Goal: Task Accomplishment & Management: Use online tool/utility

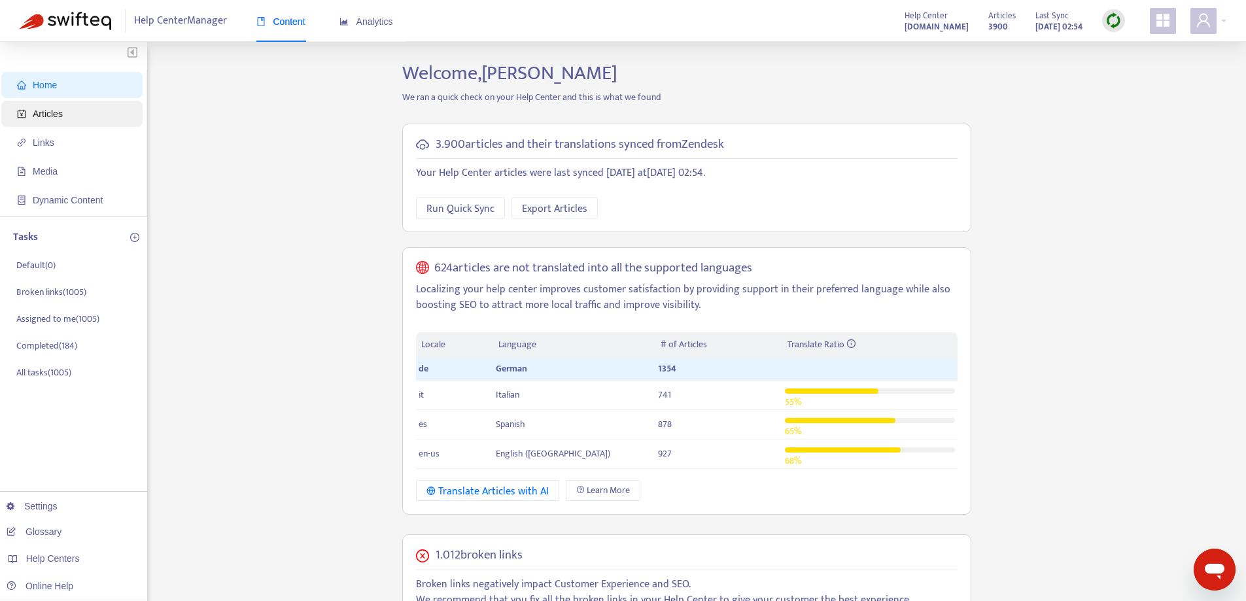
click at [98, 102] on span "Articles" at bounding box center [74, 114] width 115 height 26
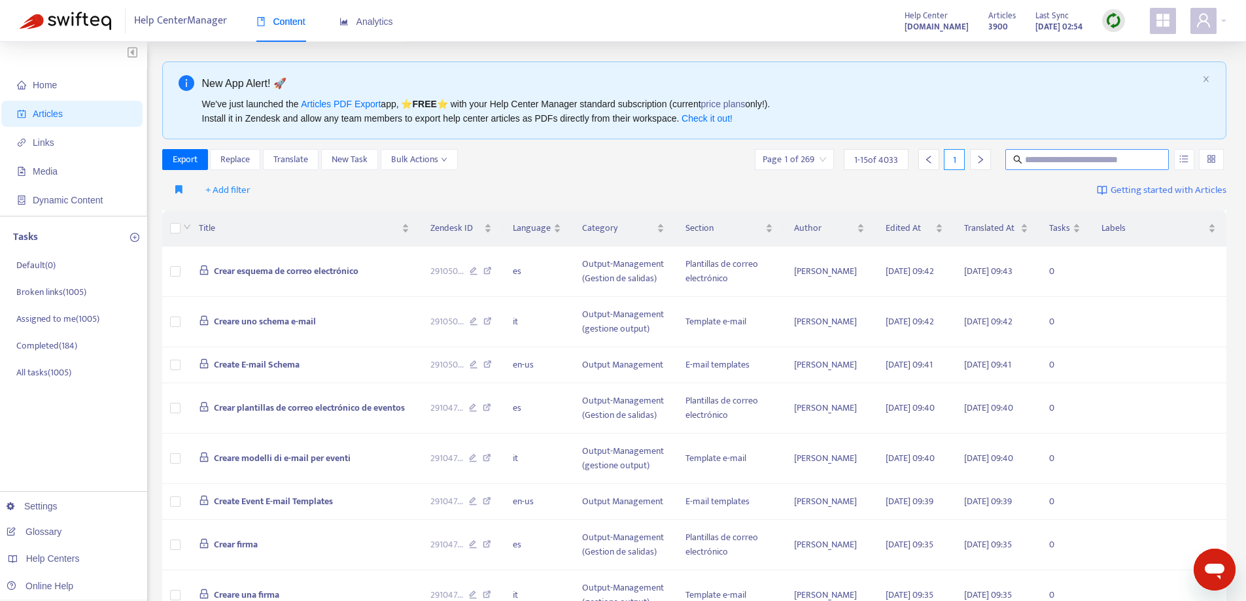
click at [1037, 163] on input "text" at bounding box center [1088, 159] width 126 height 14
paste input "**********"
type input "**********"
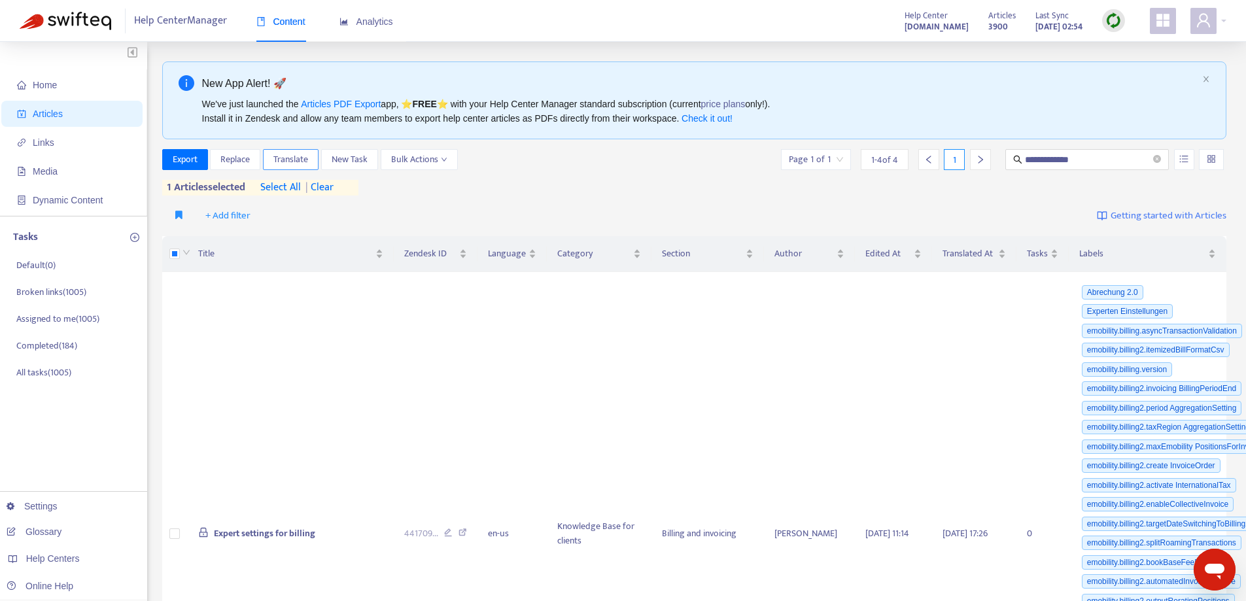
click at [290, 154] on span "Translate" at bounding box center [291, 159] width 35 height 14
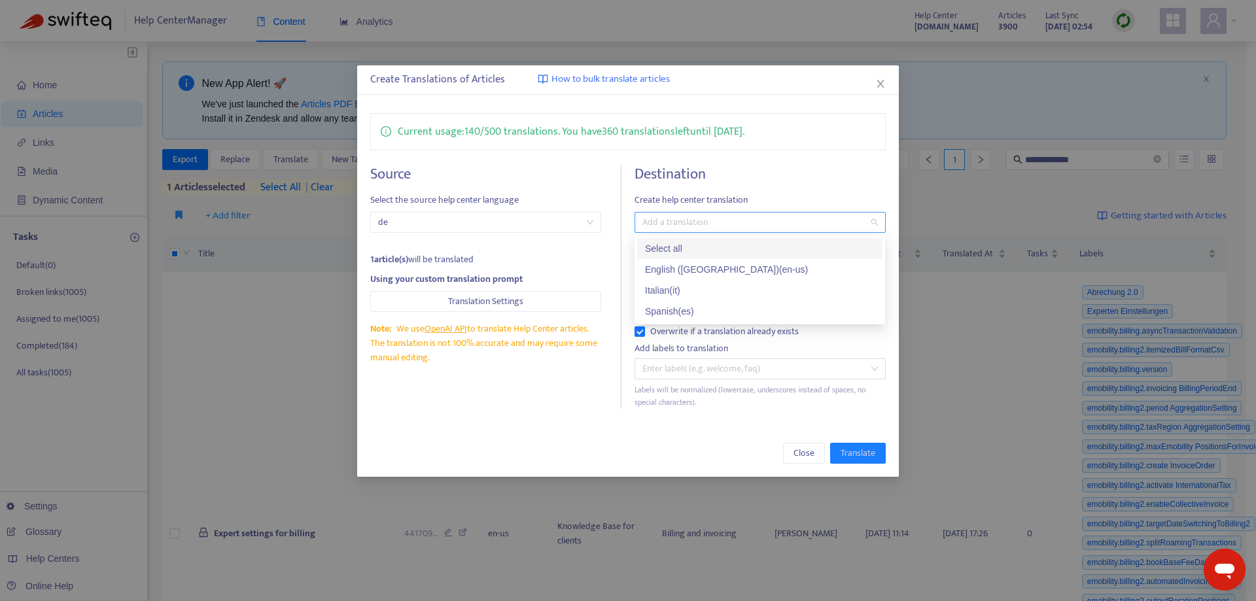
click at [715, 225] on div at bounding box center [753, 223] width 231 height 16
click at [696, 294] on div "Italian ( it )" at bounding box center [760, 290] width 230 height 14
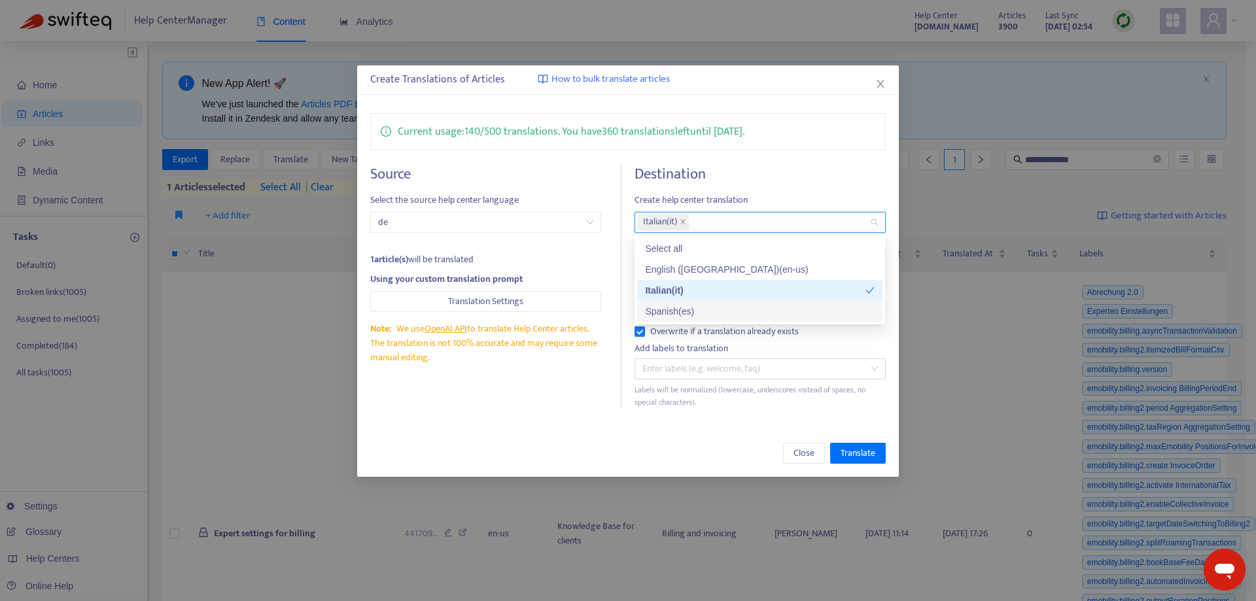
click at [697, 313] on div "Spanish ( es )" at bounding box center [760, 311] width 230 height 14
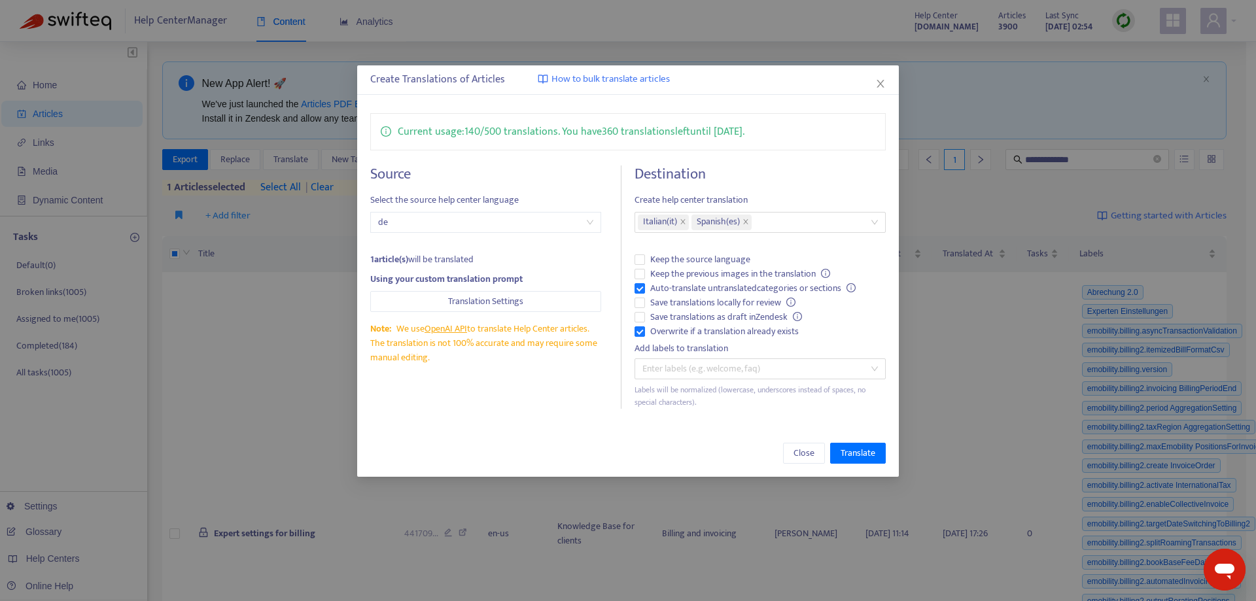
click at [552, 385] on div "Source Select the source help center language de 1 article(s) will be translate…" at bounding box center [495, 287] width 251 height 243
click at [868, 452] on span "Translate" at bounding box center [858, 453] width 35 height 14
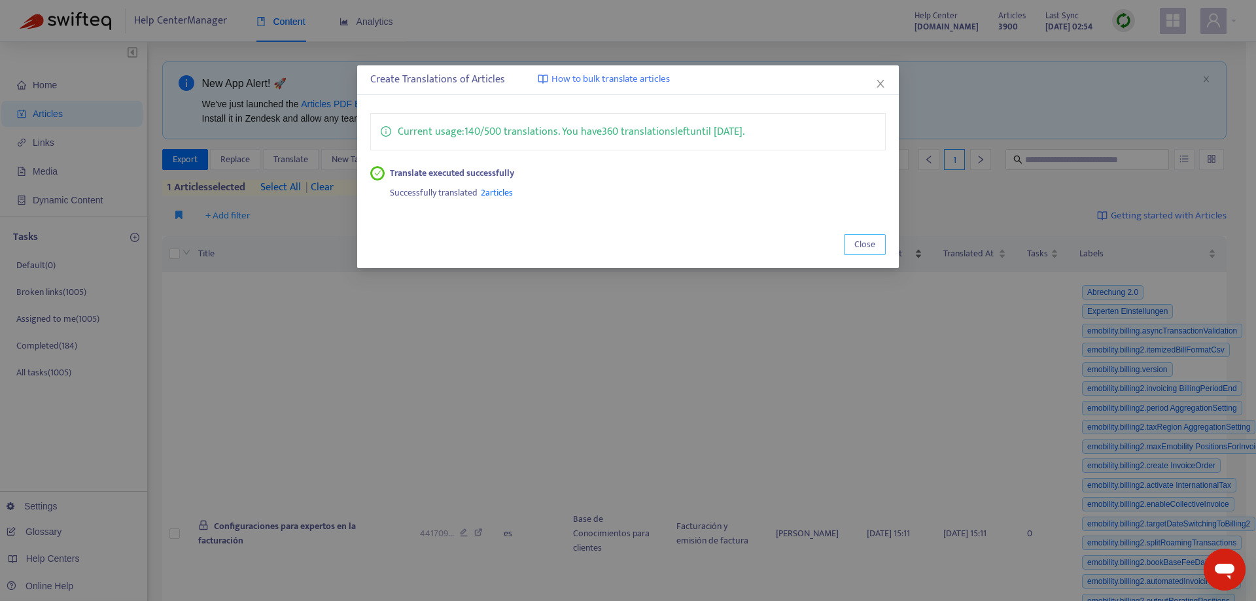
click at [870, 238] on span "Close" at bounding box center [865, 245] width 21 height 14
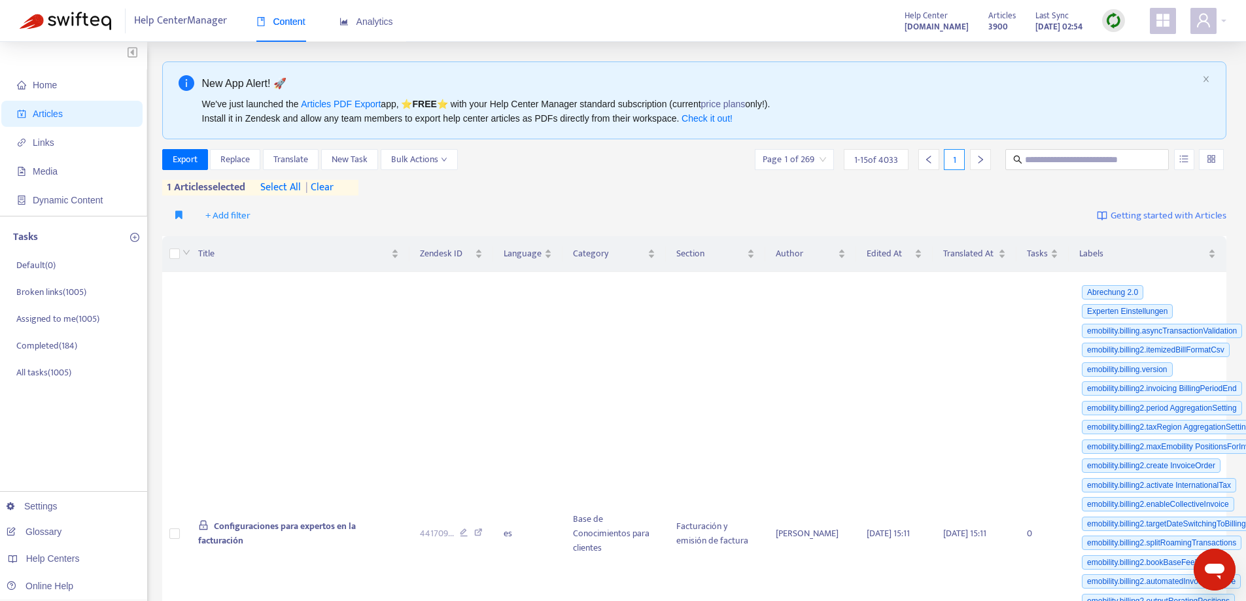
click at [329, 185] on span "| clear" at bounding box center [317, 188] width 33 height 16
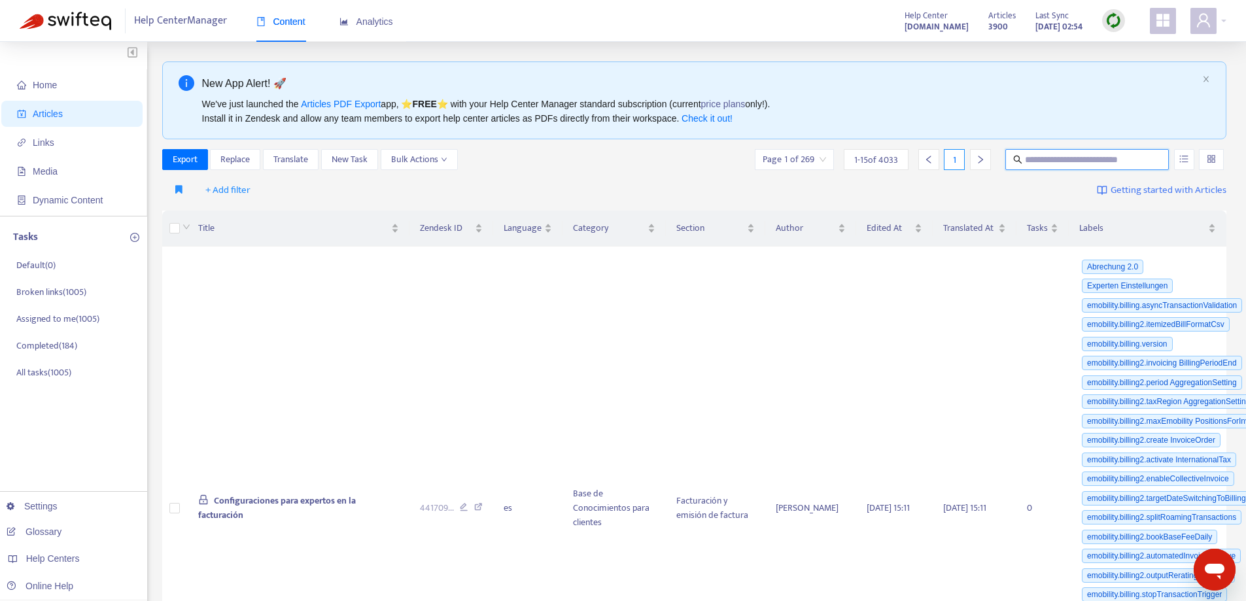
click at [1082, 157] on input "text" at bounding box center [1088, 159] width 126 height 14
paste input "**********"
type input "**********"
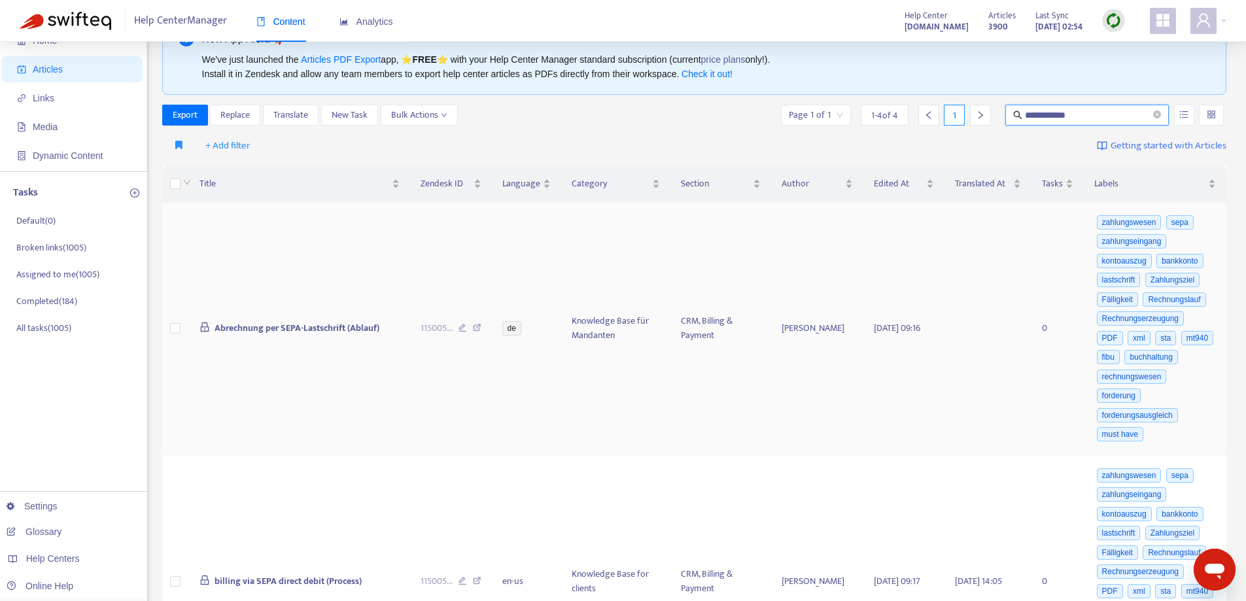
scroll to position [65, 0]
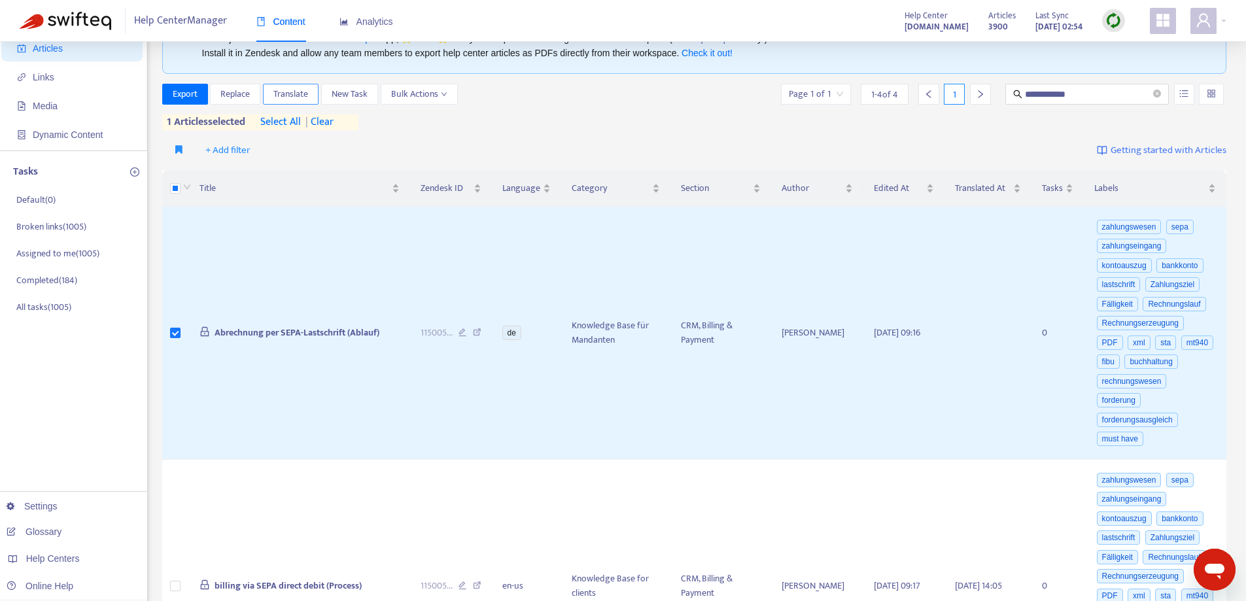
click at [294, 91] on span "Translate" at bounding box center [291, 94] width 35 height 14
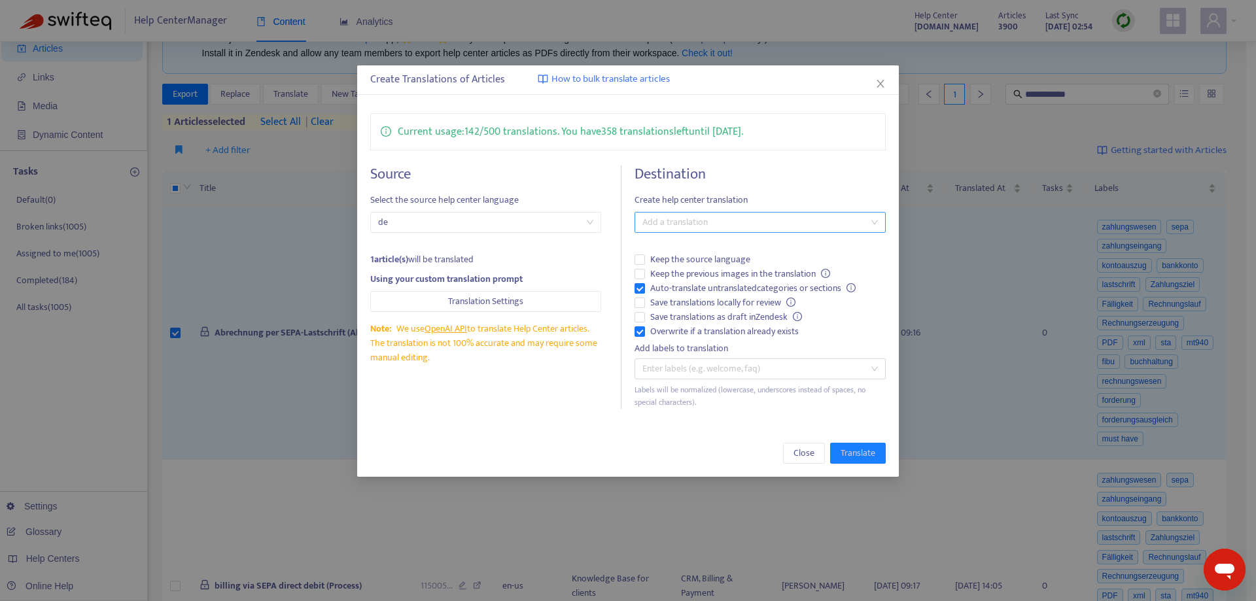
click at [686, 221] on div at bounding box center [753, 223] width 231 height 16
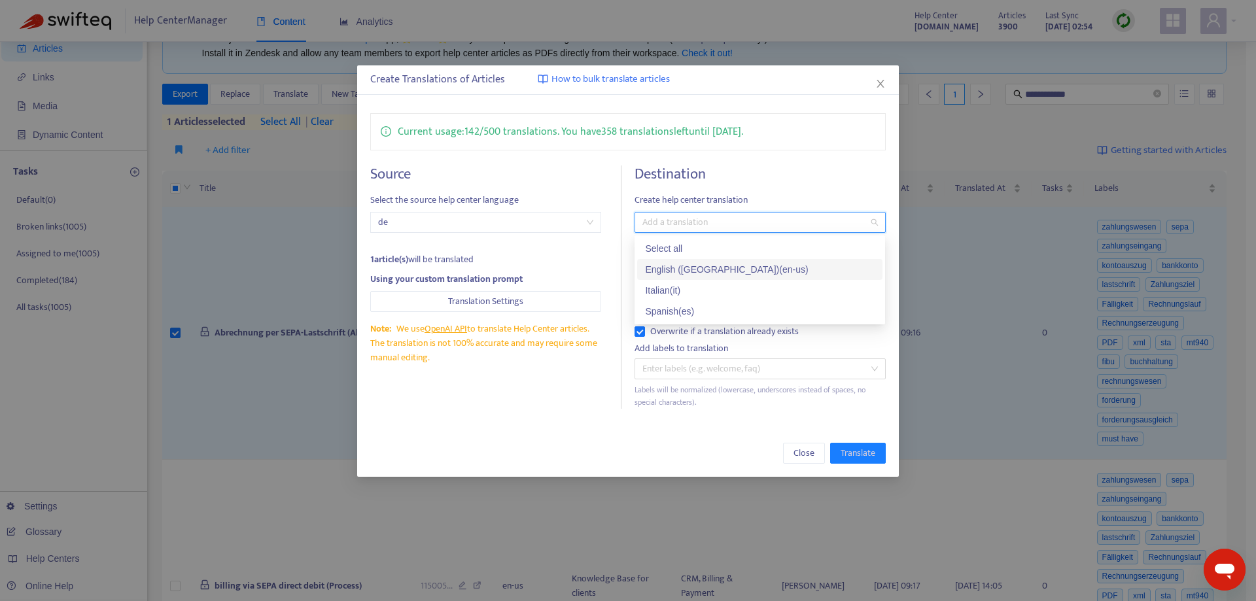
click at [718, 271] on div "English ([GEOGRAPHIC_DATA]) ( en-us )" at bounding box center [760, 269] width 230 height 14
click at [574, 395] on div "Source Select the source help center language de 1 article(s) will be translate…" at bounding box center [495, 287] width 251 height 243
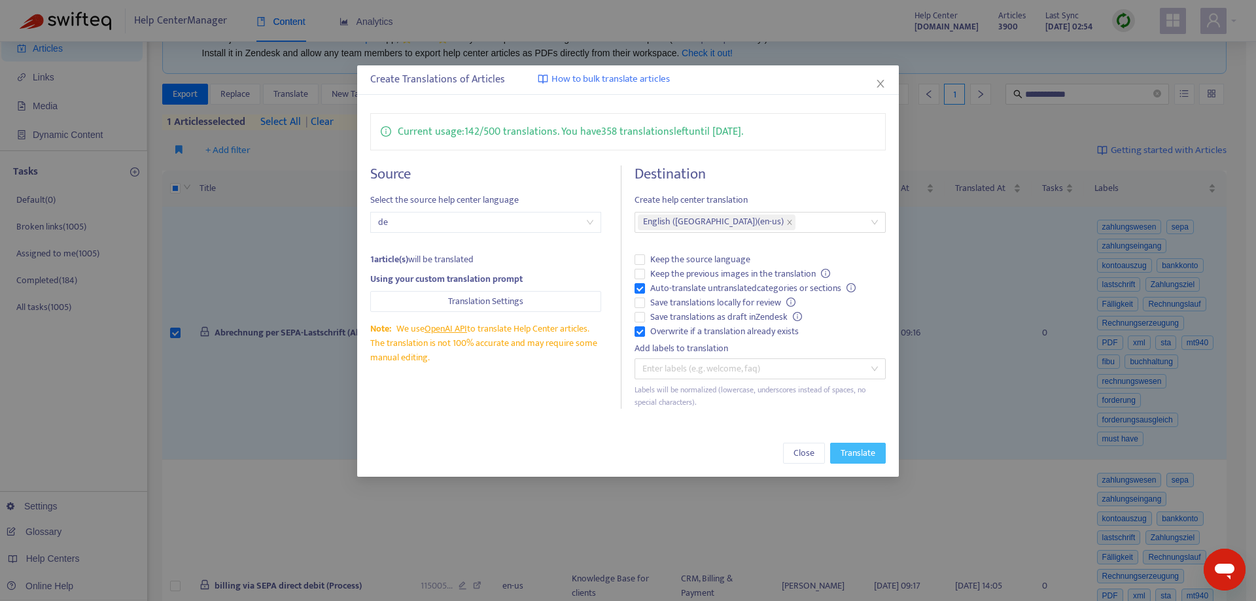
click at [855, 456] on span "Translate" at bounding box center [858, 453] width 35 height 14
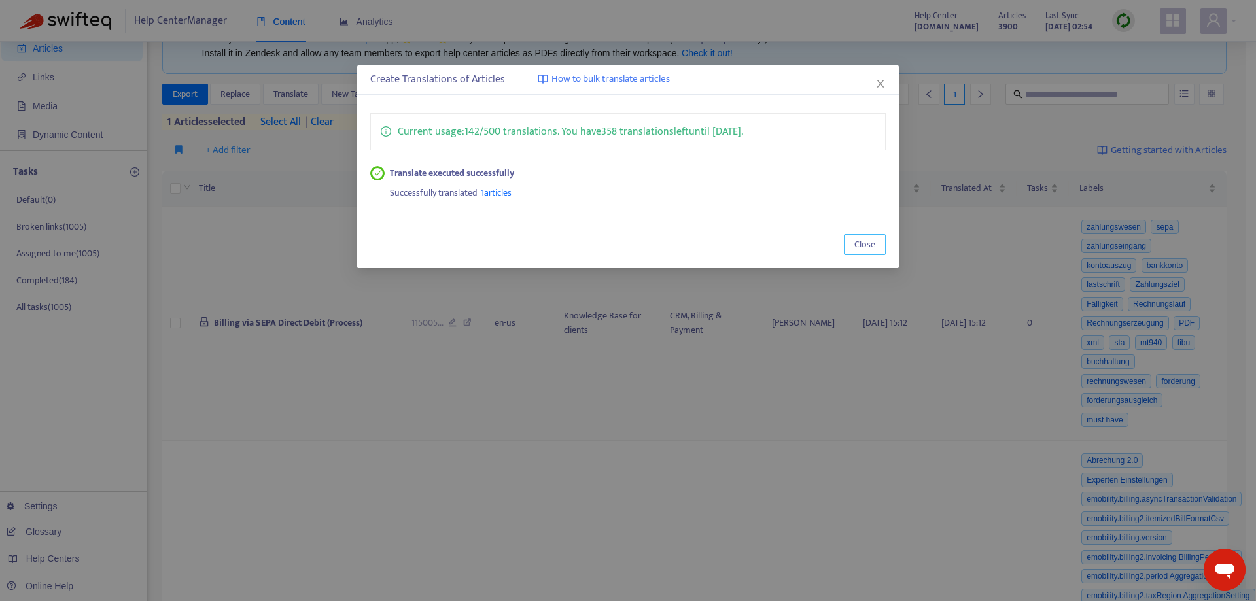
click at [856, 241] on span "Close" at bounding box center [865, 245] width 21 height 14
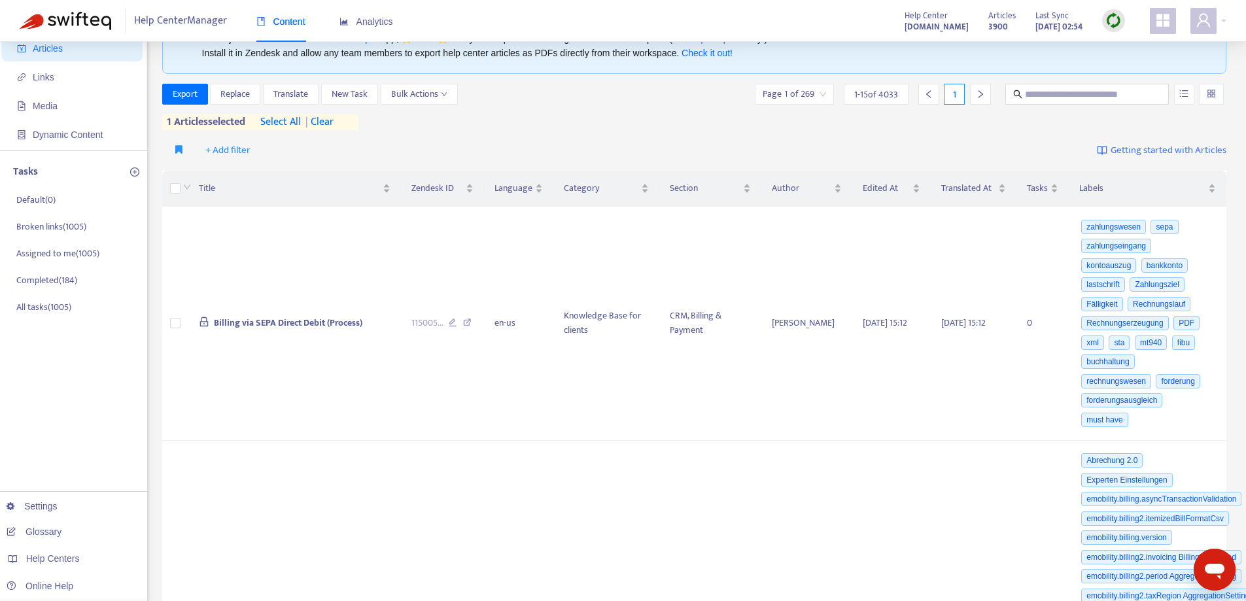
click at [1108, 19] on img at bounding box center [1114, 20] width 16 height 16
click at [1142, 50] on link "Quick Sync" at bounding box center [1141, 47] width 56 height 15
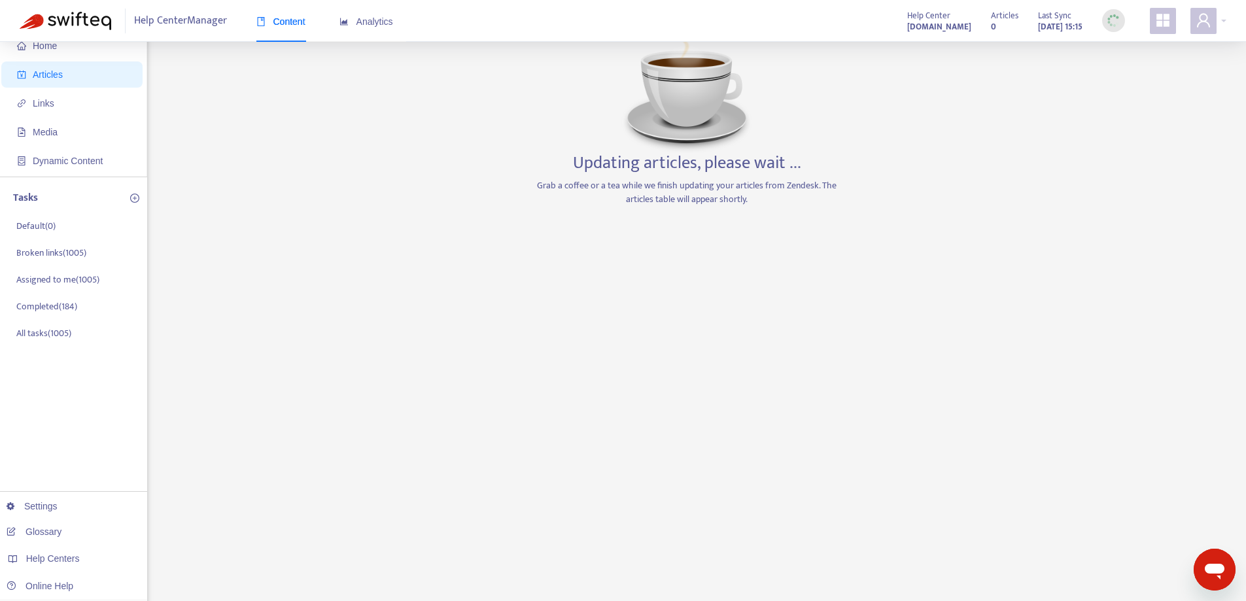
scroll to position [0, 0]
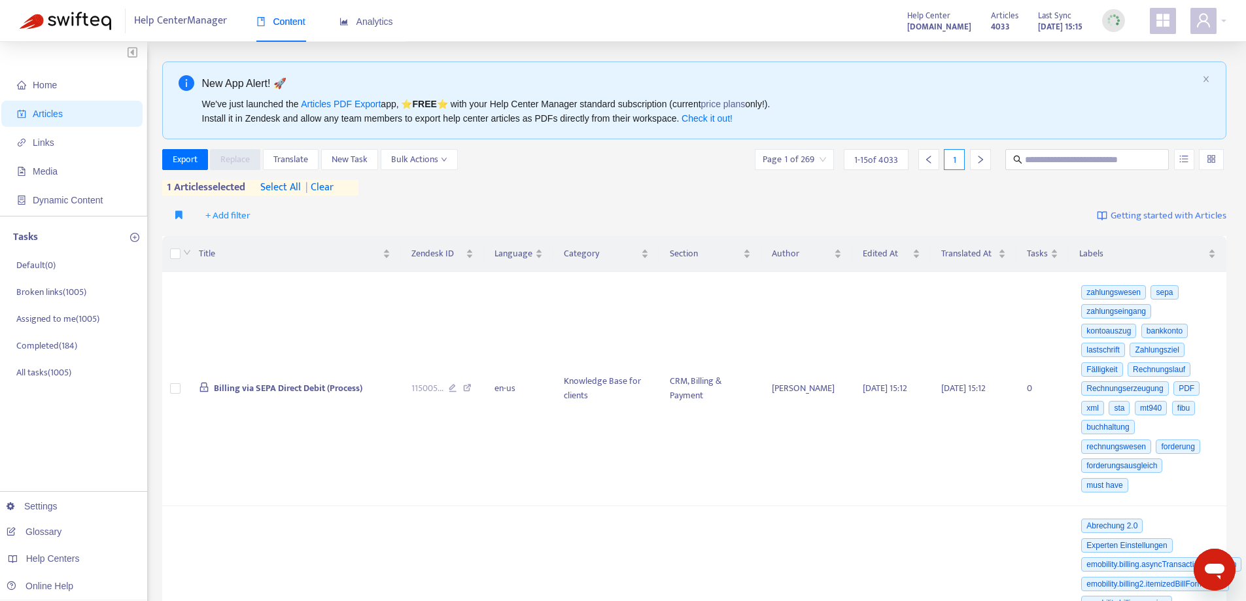
click at [334, 184] on span "| clear" at bounding box center [317, 188] width 33 height 16
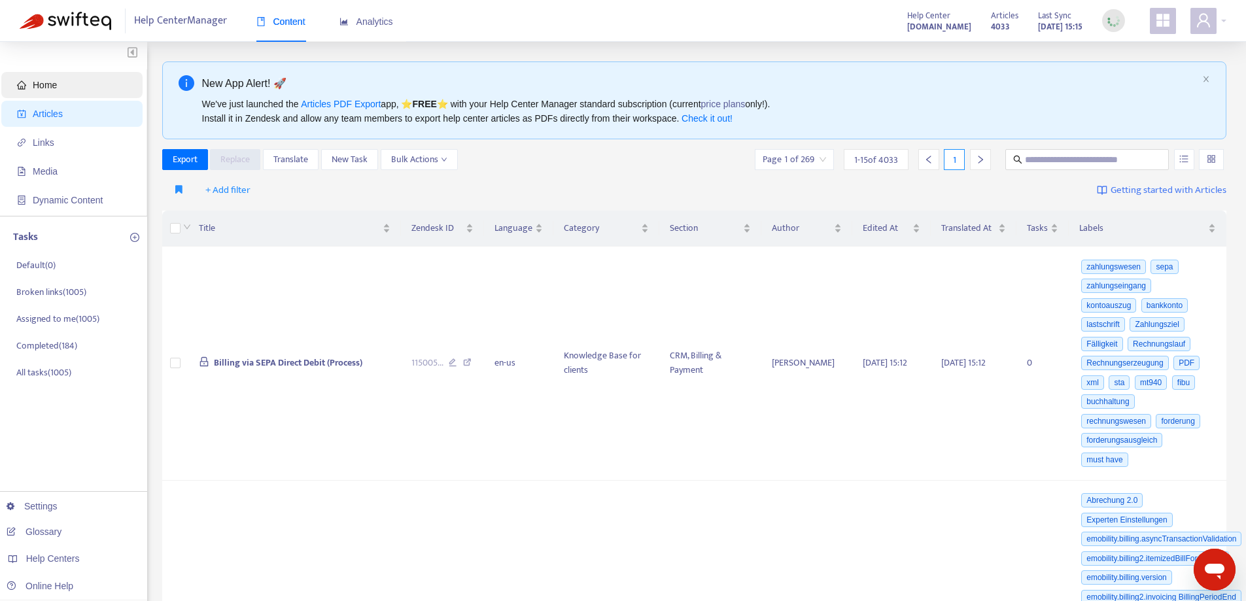
click at [67, 82] on span "Home" at bounding box center [74, 85] width 115 height 26
